Goal: Task Accomplishment & Management: Manage account settings

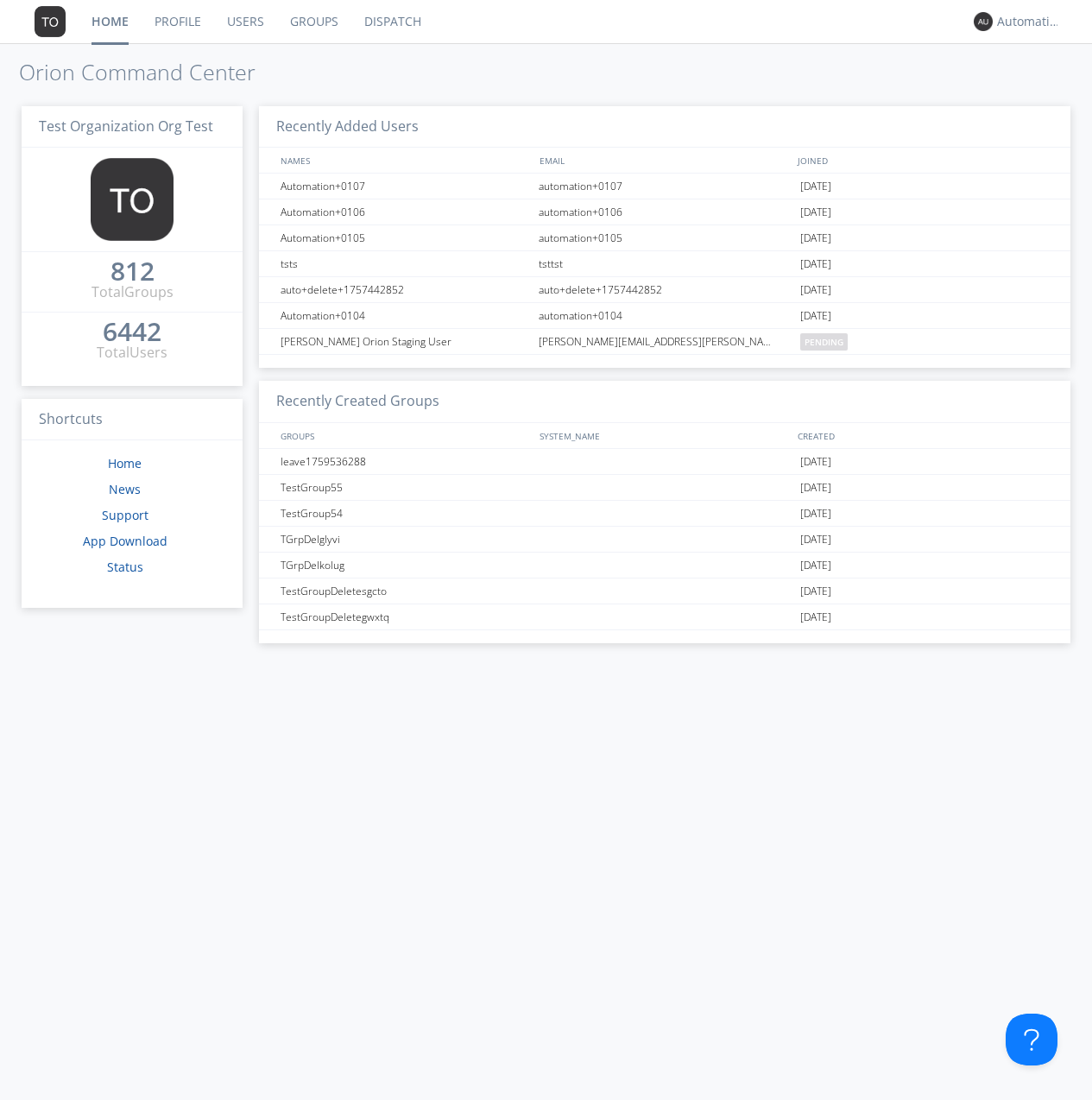
click at [312, 22] on link "Groups" at bounding box center [314, 22] width 74 height 44
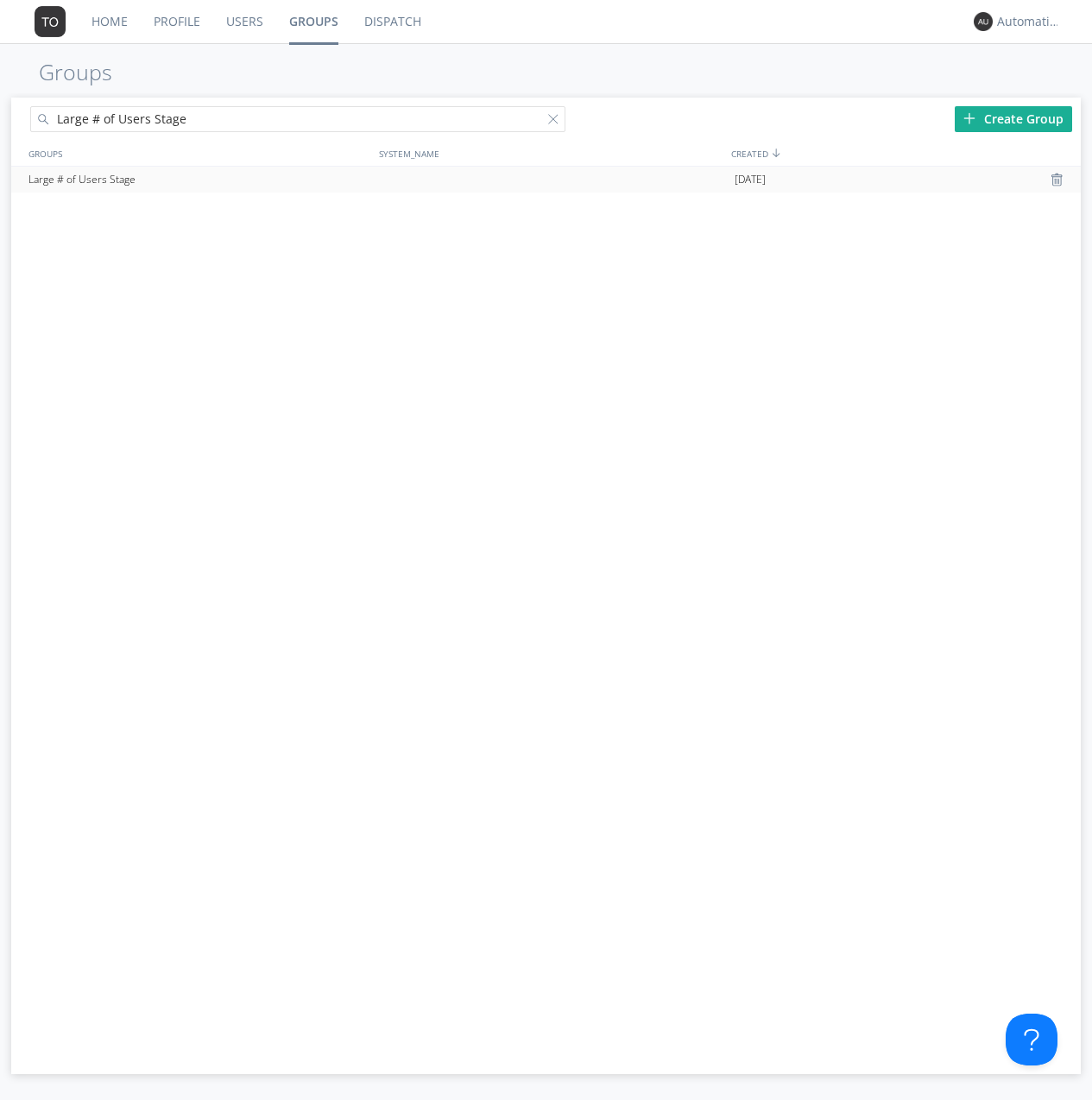
type input "Large # of Users Stage"
click at [198, 178] on div "Large # of Users Stage" at bounding box center [199, 180] width 351 height 26
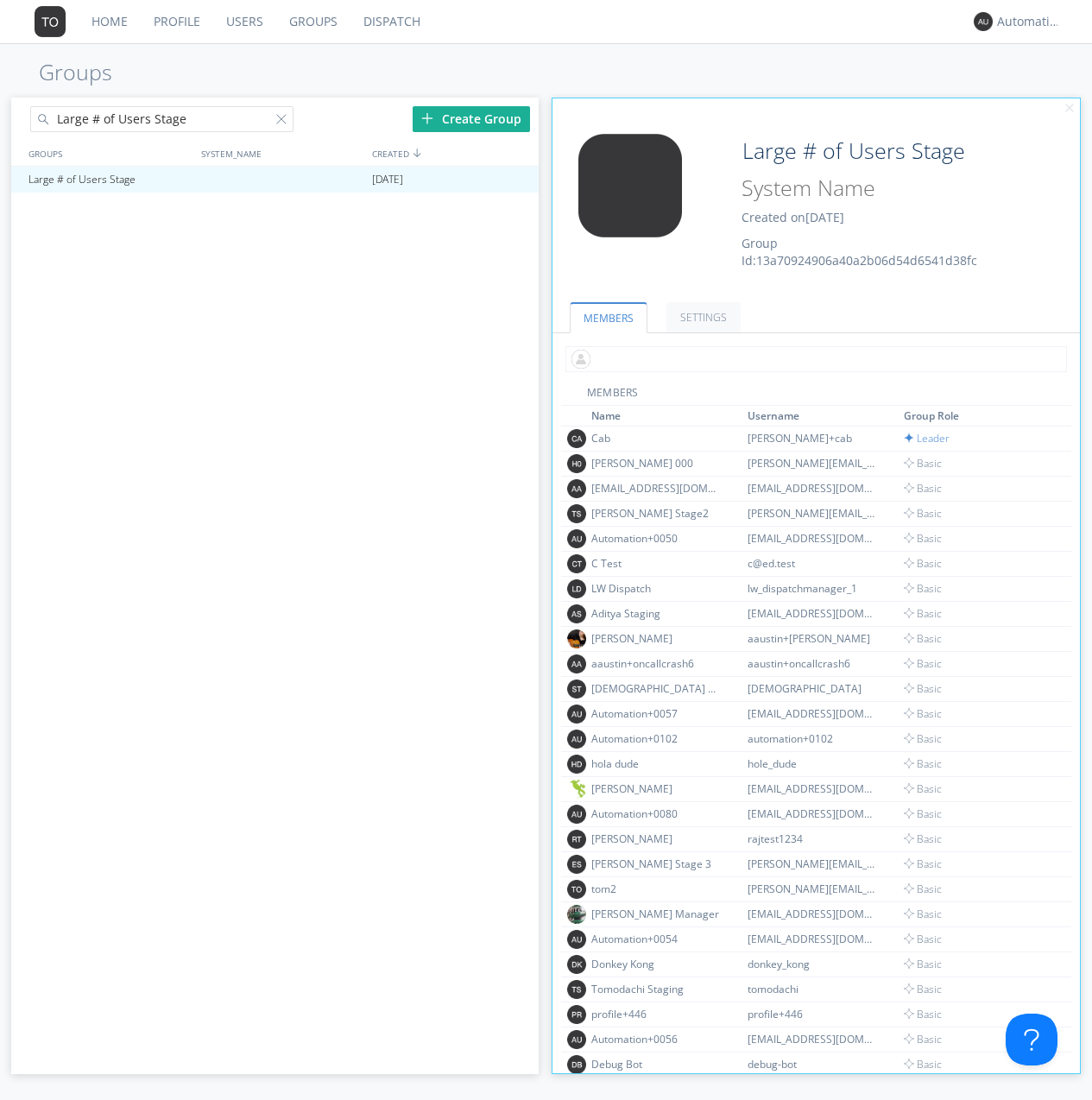
click at [813, 359] on input "text" at bounding box center [816, 359] width 502 height 26
type input "automation+0102"
